Goal: Task Accomplishment & Management: Manage account settings

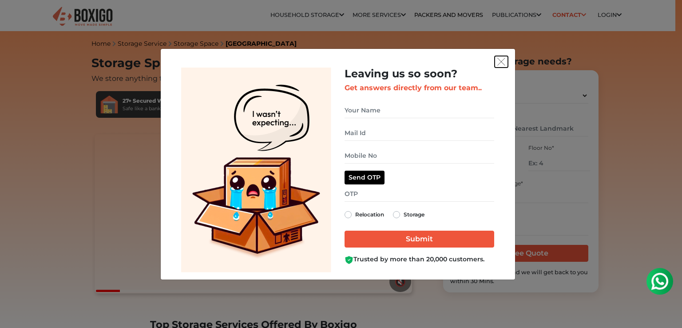
click at [497, 64] on img "get free quote dialog" at bounding box center [501, 62] width 8 height 8
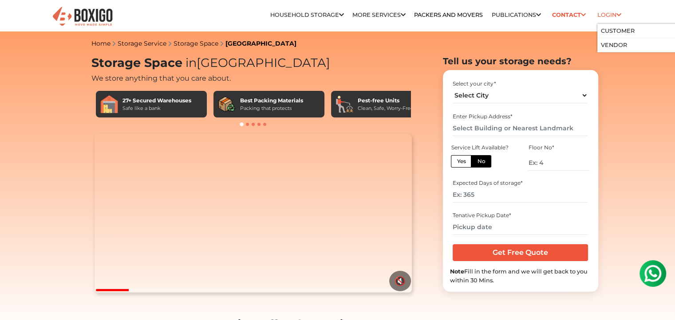
click at [598, 16] on link "Login" at bounding box center [609, 15] width 24 height 7
click at [608, 29] on link "Customer" at bounding box center [618, 31] width 34 height 7
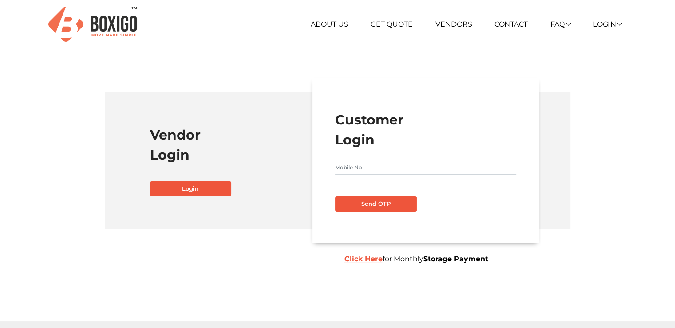
click at [378, 167] on input "text" at bounding box center [425, 167] width 181 height 14
type input "8951417887"
click at [396, 206] on button "Send OTP" at bounding box center [376, 203] width 82 height 15
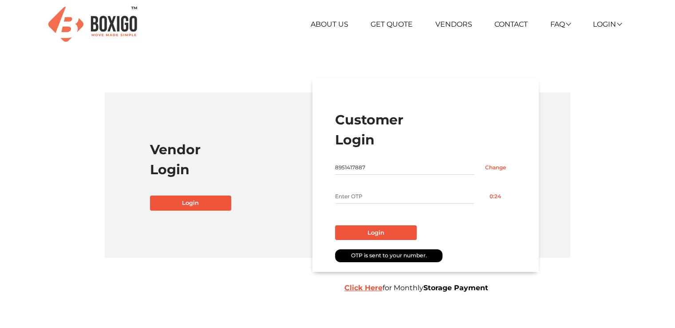
click at [387, 201] on input "text" at bounding box center [404, 196] width 139 height 14
type input "4038"
click at [377, 228] on button "Login" at bounding box center [376, 232] width 82 height 15
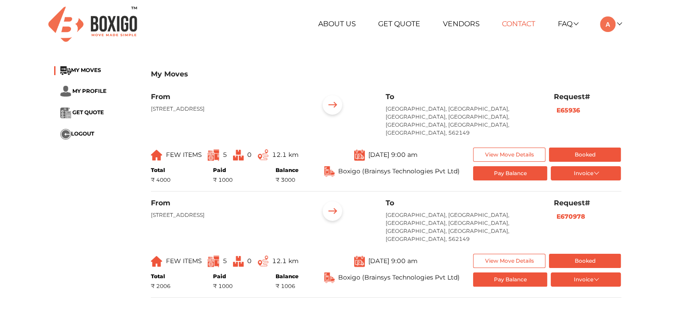
click at [522, 27] on link "Contact" at bounding box center [518, 24] width 33 height 8
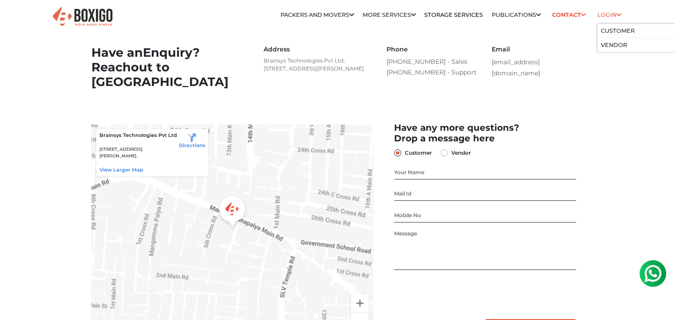
click at [610, 18] on li "Login Customer Vendor" at bounding box center [609, 15] width 24 height 18
click at [612, 29] on link "Customer" at bounding box center [618, 31] width 34 height 7
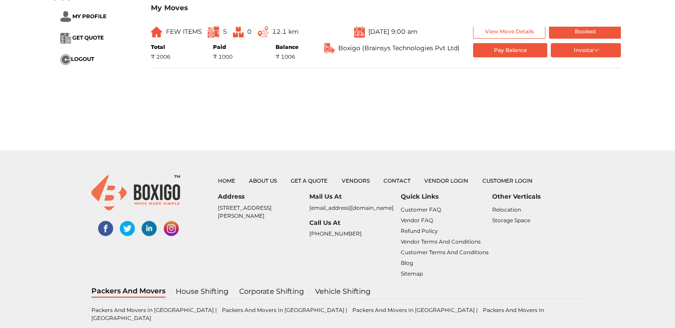
scroll to position [258, 0]
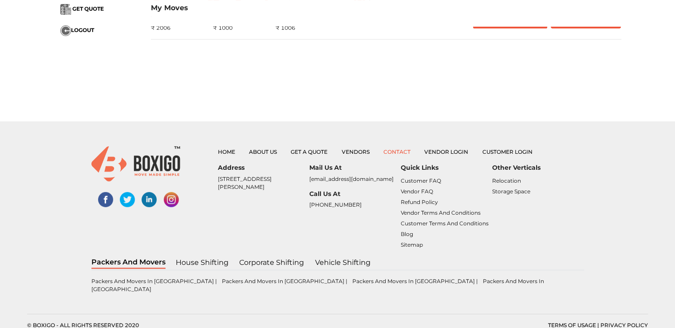
click at [403, 154] on link "Contact" at bounding box center [396, 151] width 27 height 7
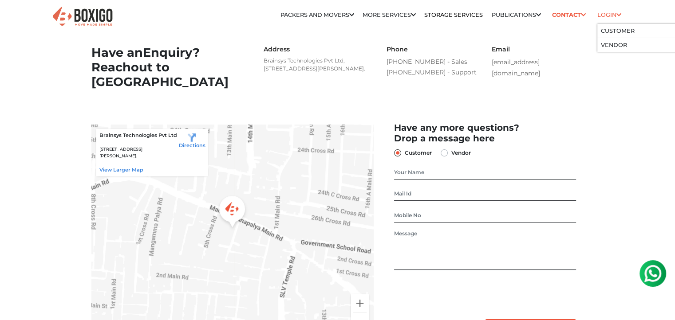
click at [605, 13] on link "Login" at bounding box center [609, 15] width 24 height 7
click at [612, 29] on link "Customer" at bounding box center [618, 31] width 34 height 7
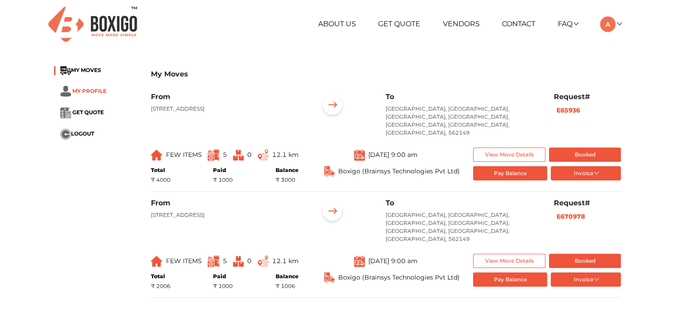
click at [94, 91] on span "MY PROFILE" at bounding box center [89, 90] width 34 height 7
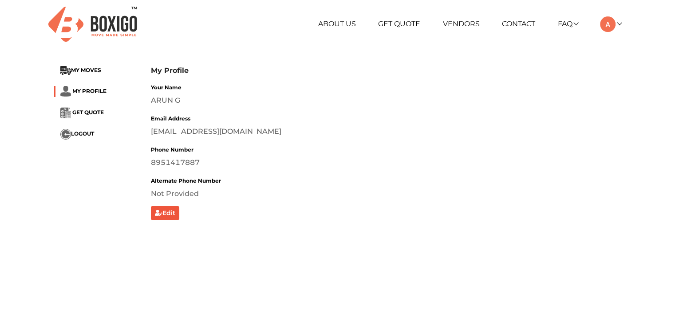
click at [80, 63] on div "My Profile MY MOVES MY PROFILE GET QUOTE LOGOUT My Profile Your Name [PERSON_NA…" at bounding box center [337, 142] width 580 height 167
click at [79, 74] on li "MY MOVES" at bounding box center [95, 70] width 83 height 9
click at [79, 75] on li "MY MOVES" at bounding box center [95, 70] width 83 height 9
click at [81, 71] on span "MY MOVES" at bounding box center [86, 70] width 30 height 7
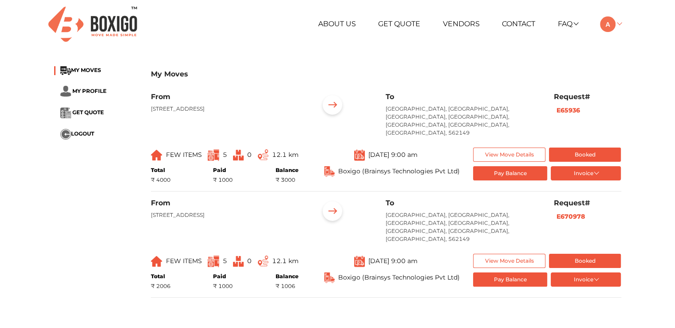
click at [616, 28] on img at bounding box center [608, 24] width 16 height 16
click at [634, 87] on button "LOGOUT" at bounding box center [635, 87] width 71 height 16
